Goal: Information Seeking & Learning: Learn about a topic

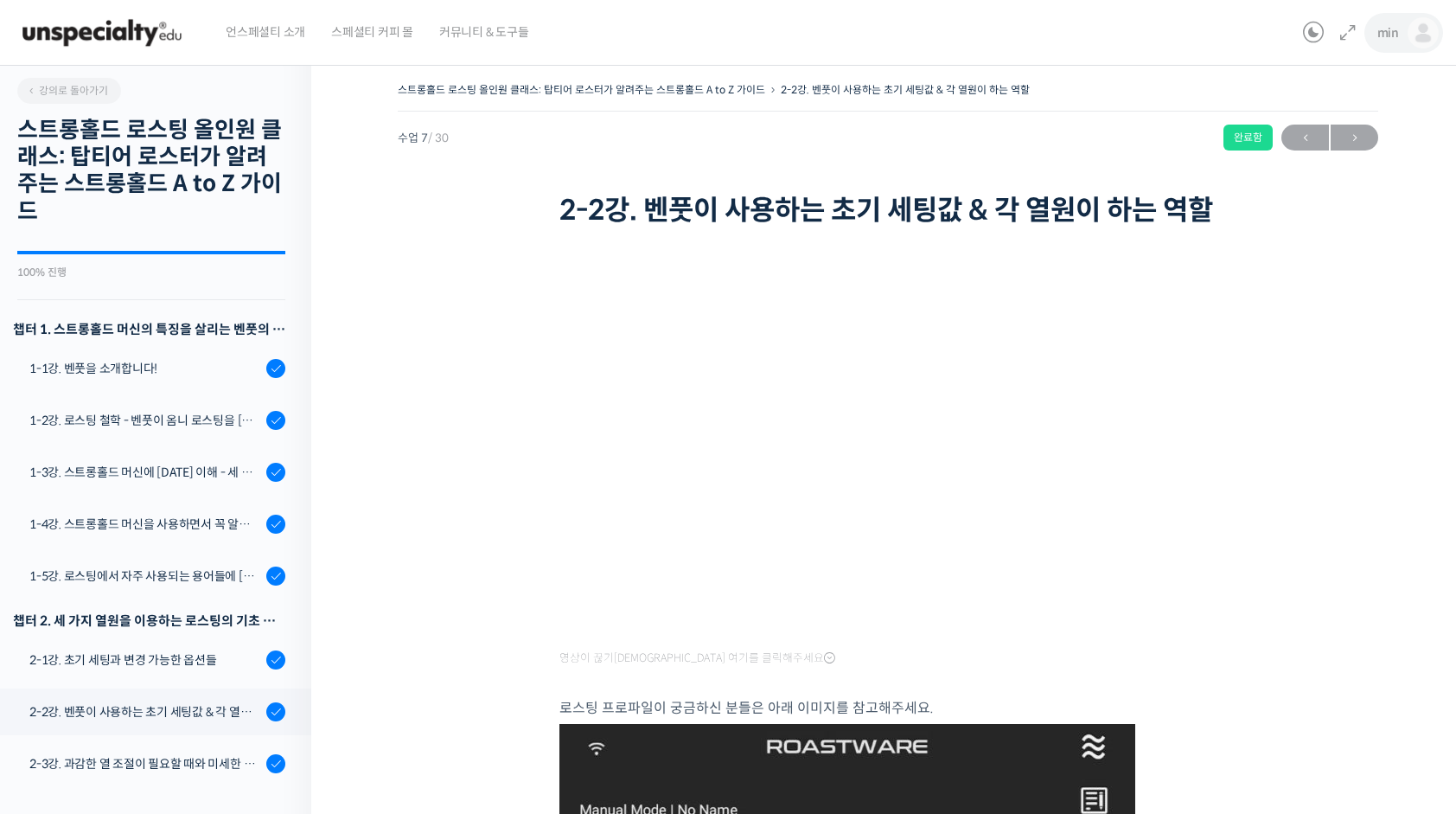
click at [1395, 27] on span "min" at bounding box center [1387, 33] width 22 height 16
click at [1367, 136] on link "내가 등록한 강의" at bounding box center [1350, 138] width 202 height 32
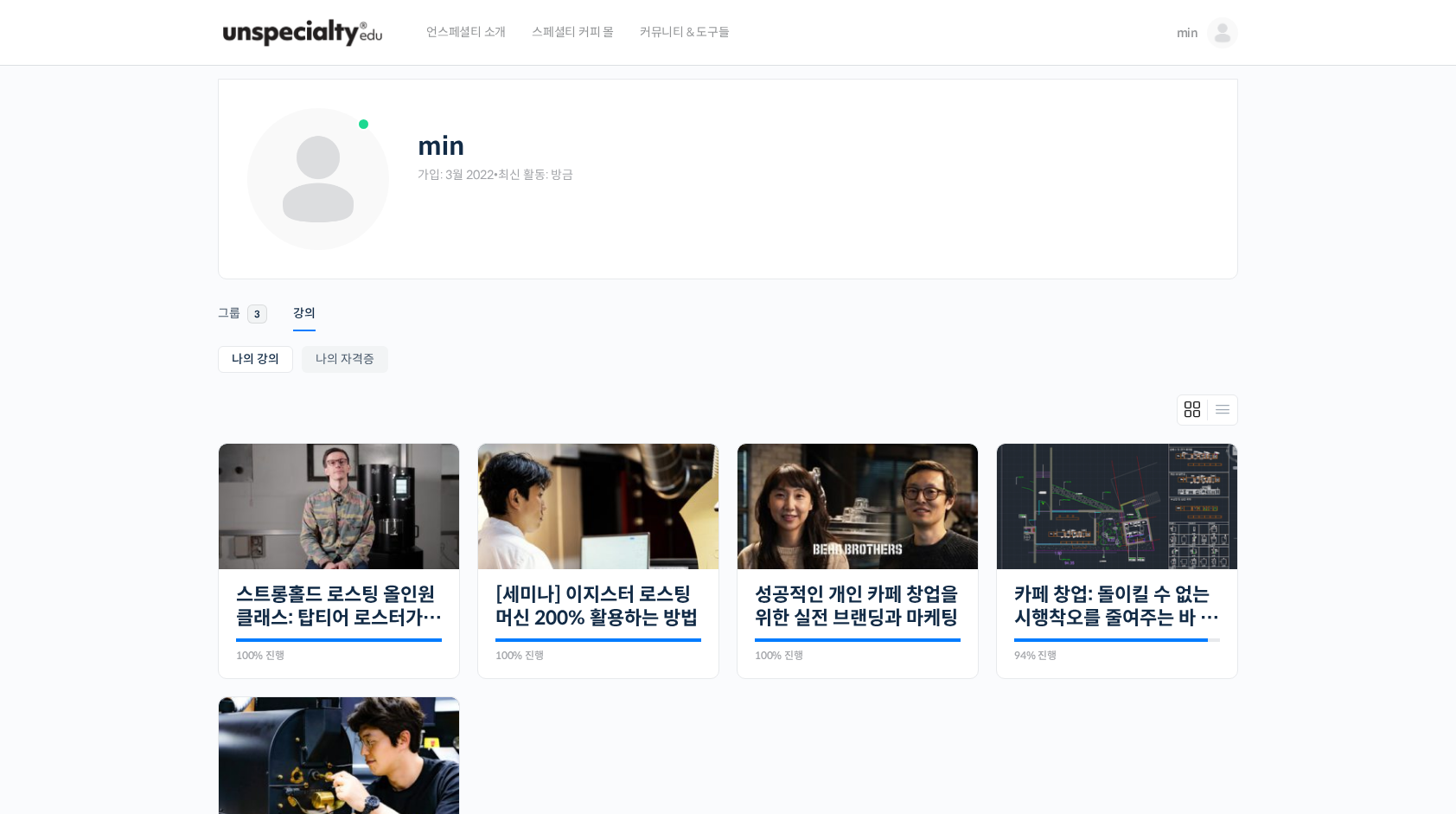
scroll to position [346, 0]
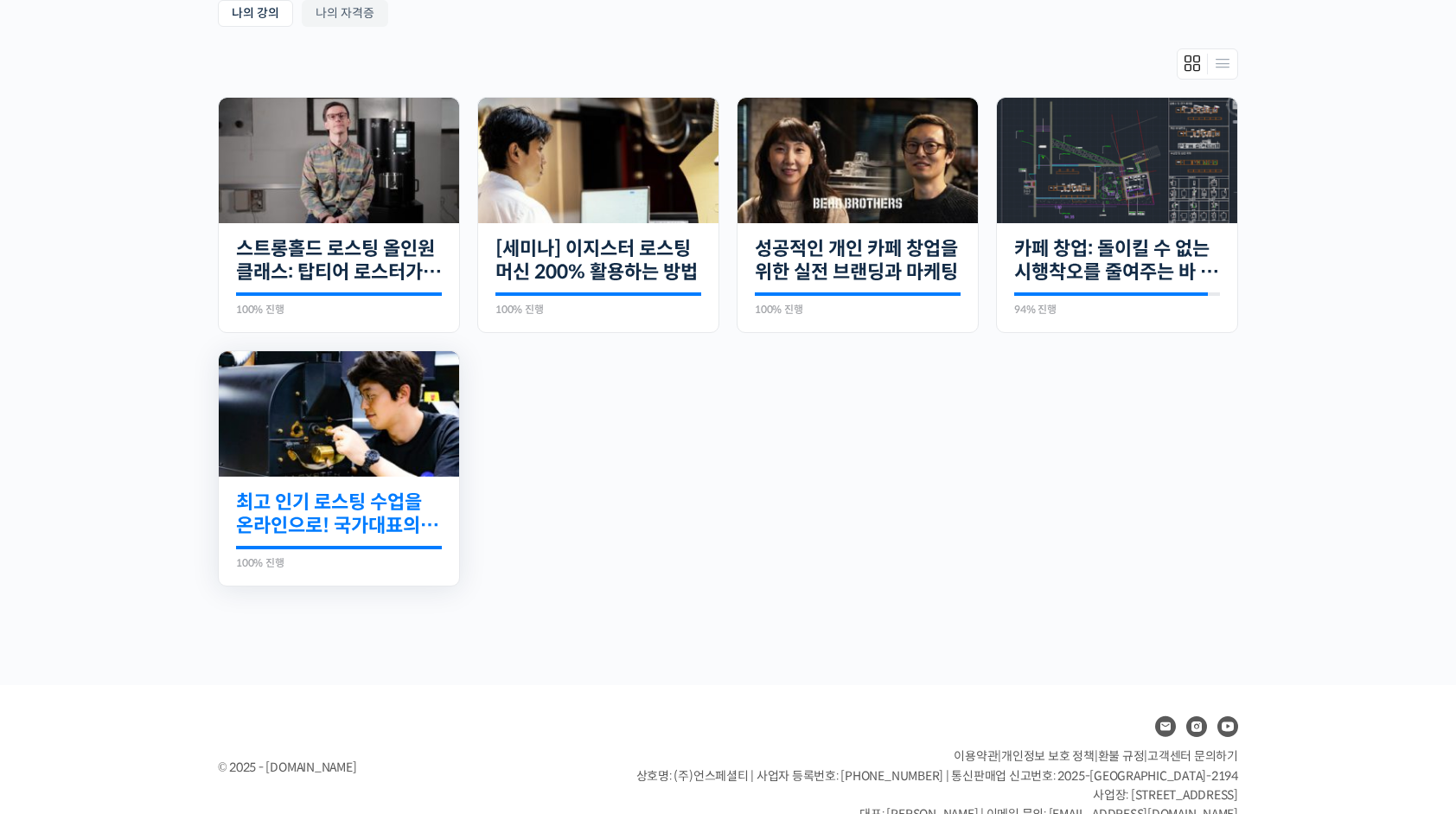
click at [379, 524] on link "최고 인기 로스팅 수업을 온라인으로! 국가대표의 로스팅 클래스" at bounding box center [339, 514] width 206 height 48
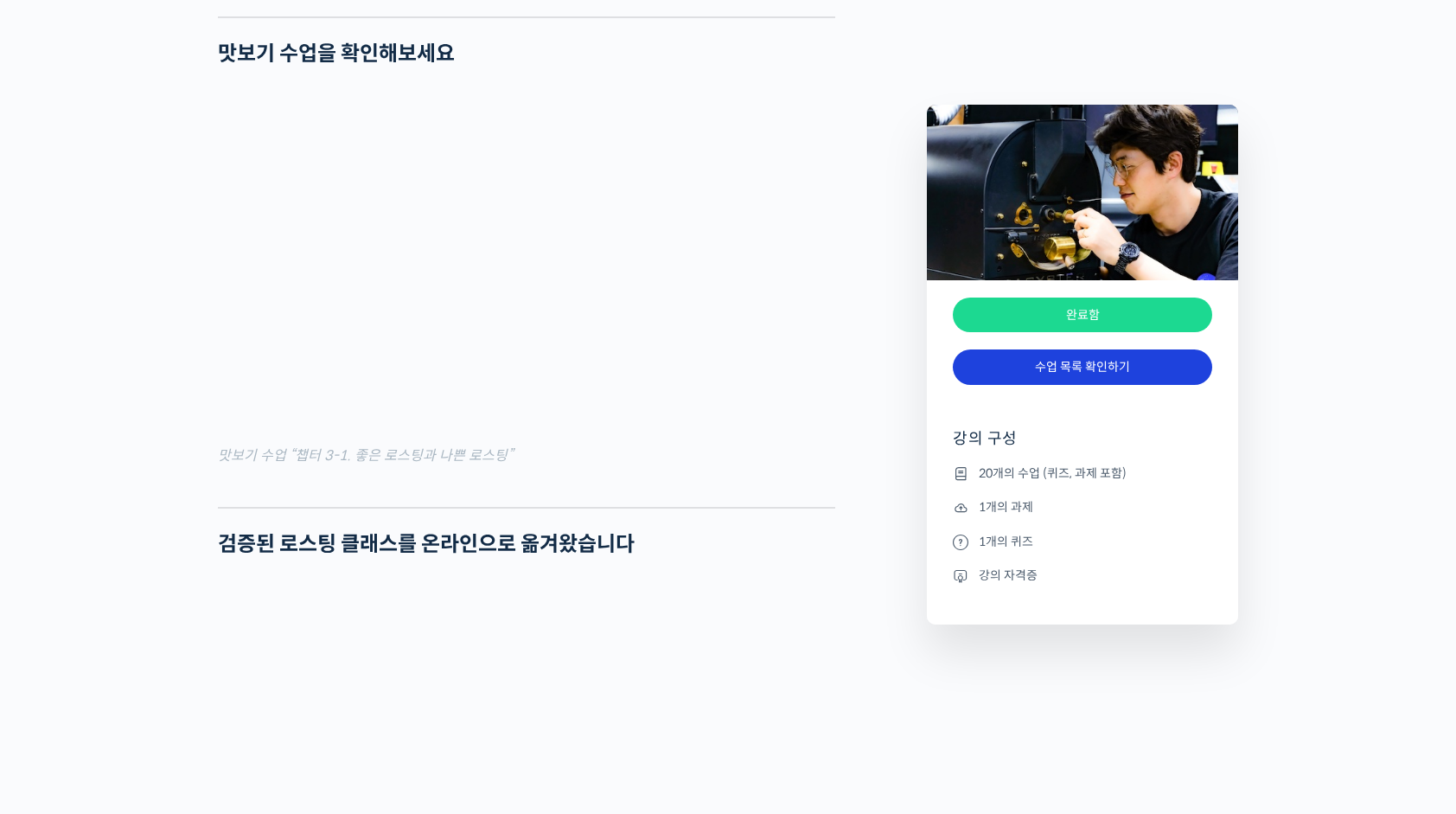
click at [1162, 360] on link "수업 목록 확인하기" at bounding box center [1082, 367] width 260 height 35
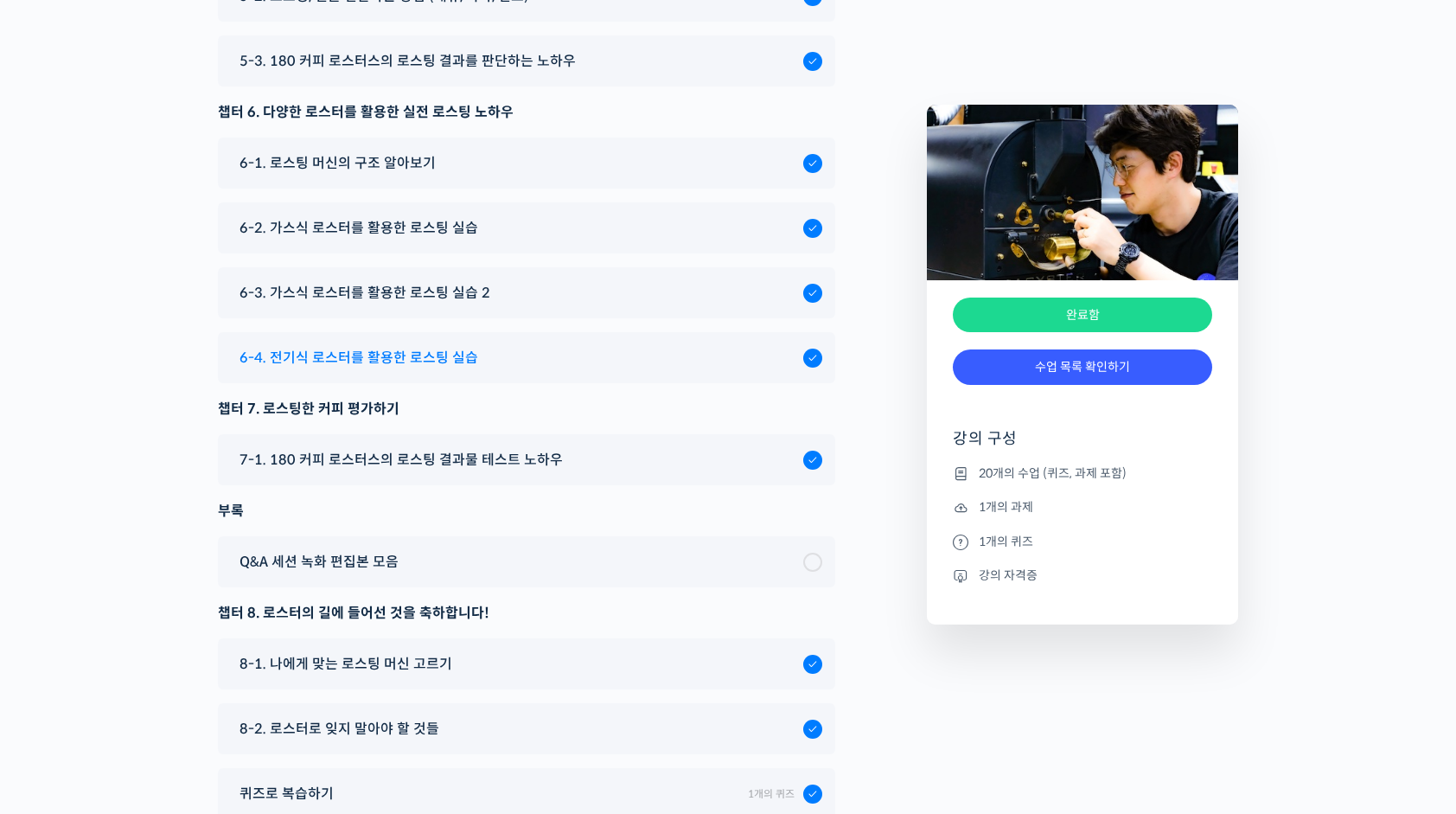
scroll to position [8926, 0]
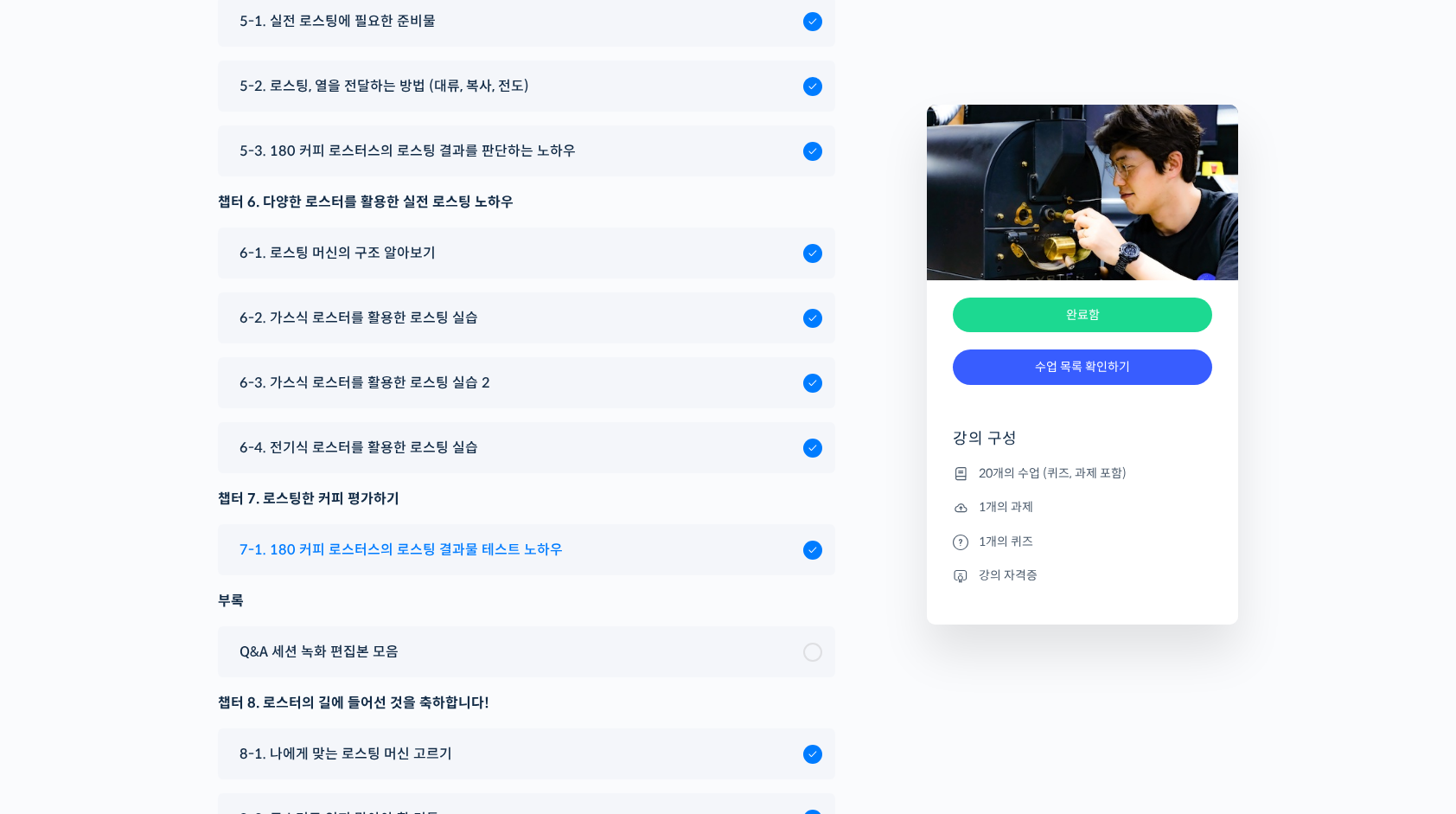
click at [465, 570] on div "7-1. 180 커피 로스터스의 로스팅 결과물 테스트 노하우" at bounding box center [527, 549] width 618 height 51
click at [487, 561] on span "7-1. 180 커피 로스터스의 로스팅 결과물 테스트 노하우" at bounding box center [400, 549] width 323 height 24
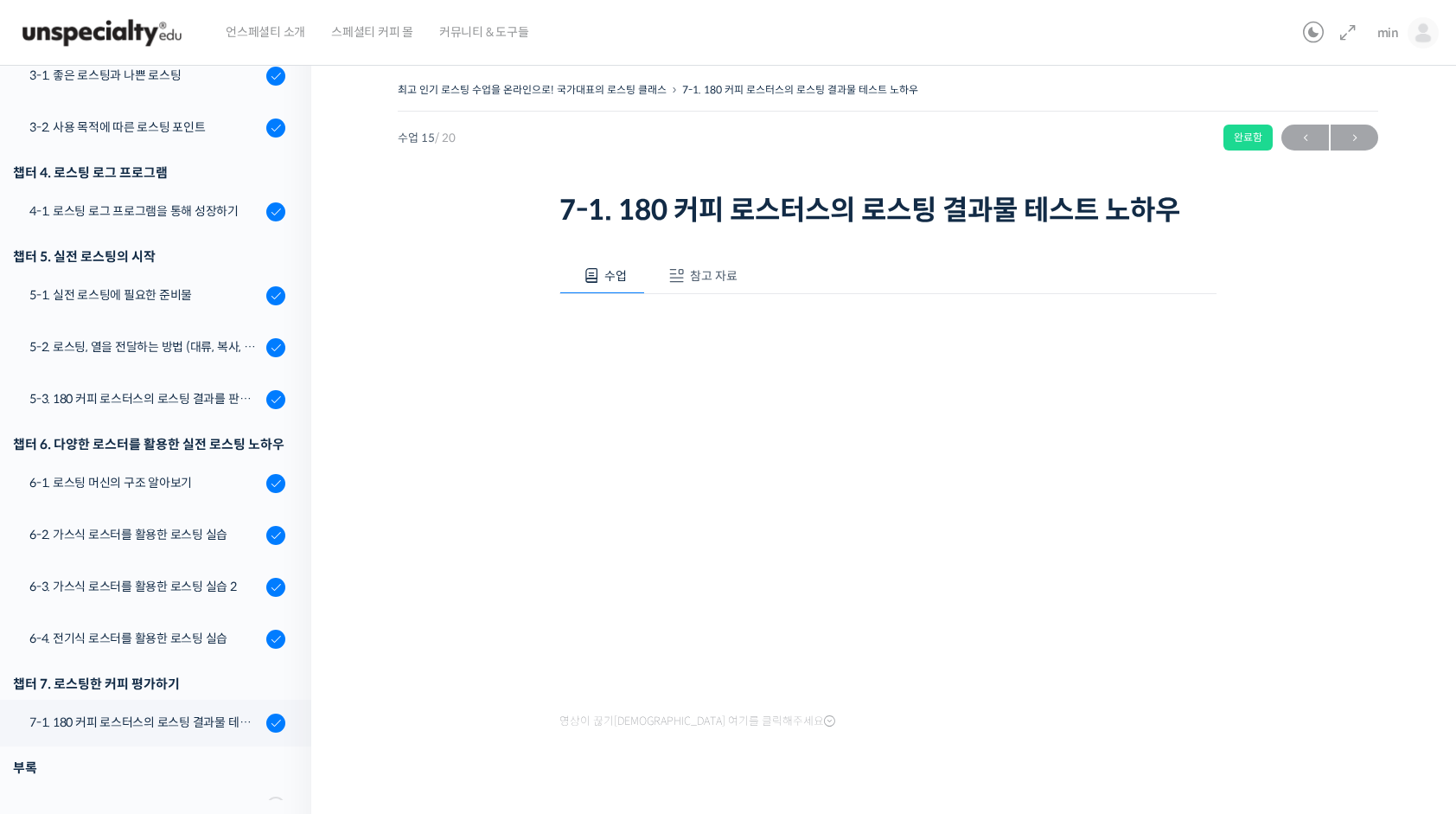
scroll to position [299, 0]
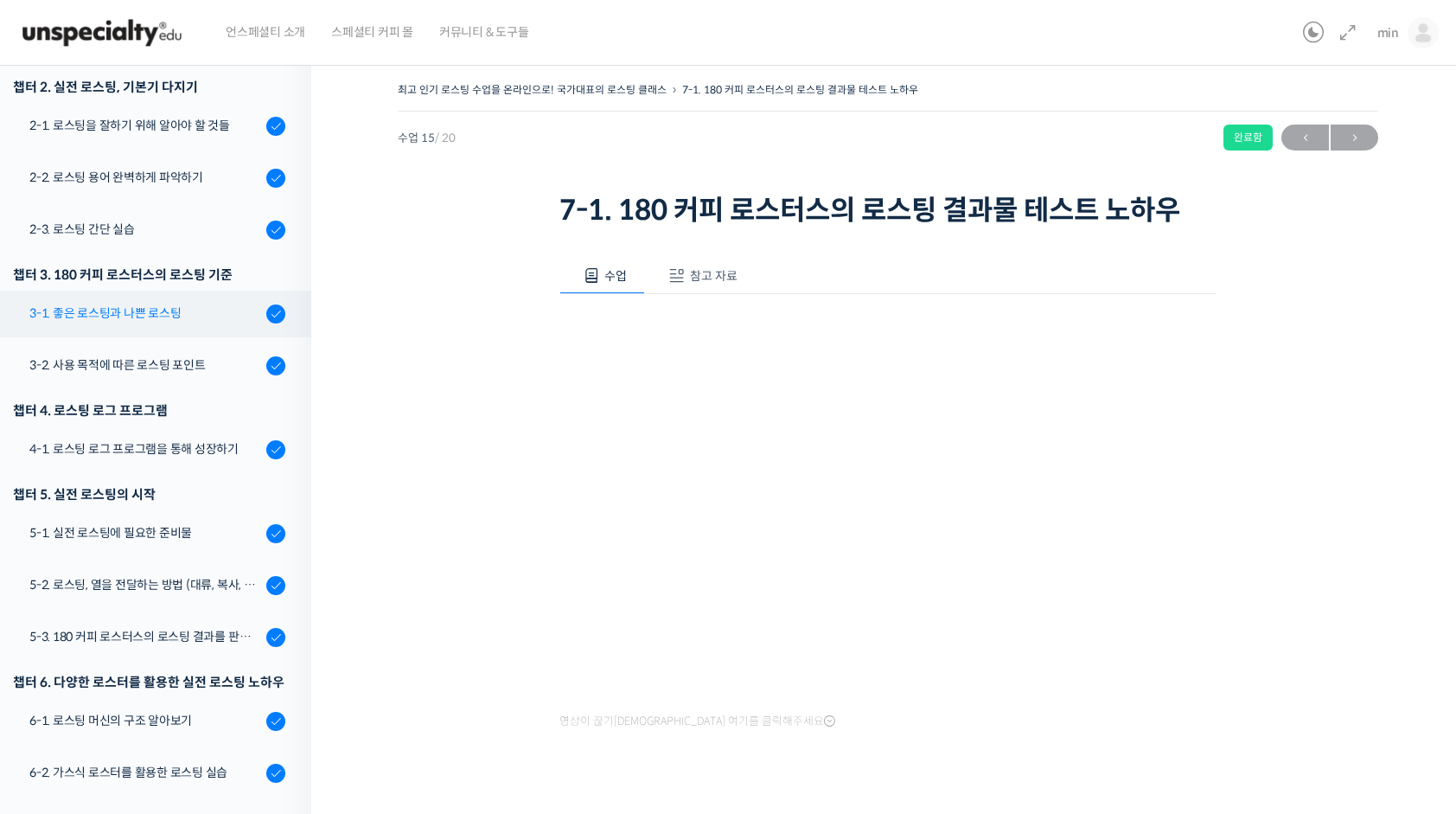
click at [225, 315] on div "3-1. 좋은 로스팅과 나쁜 로스팅" at bounding box center [144, 313] width 231 height 19
